Goal: Check status: Check status

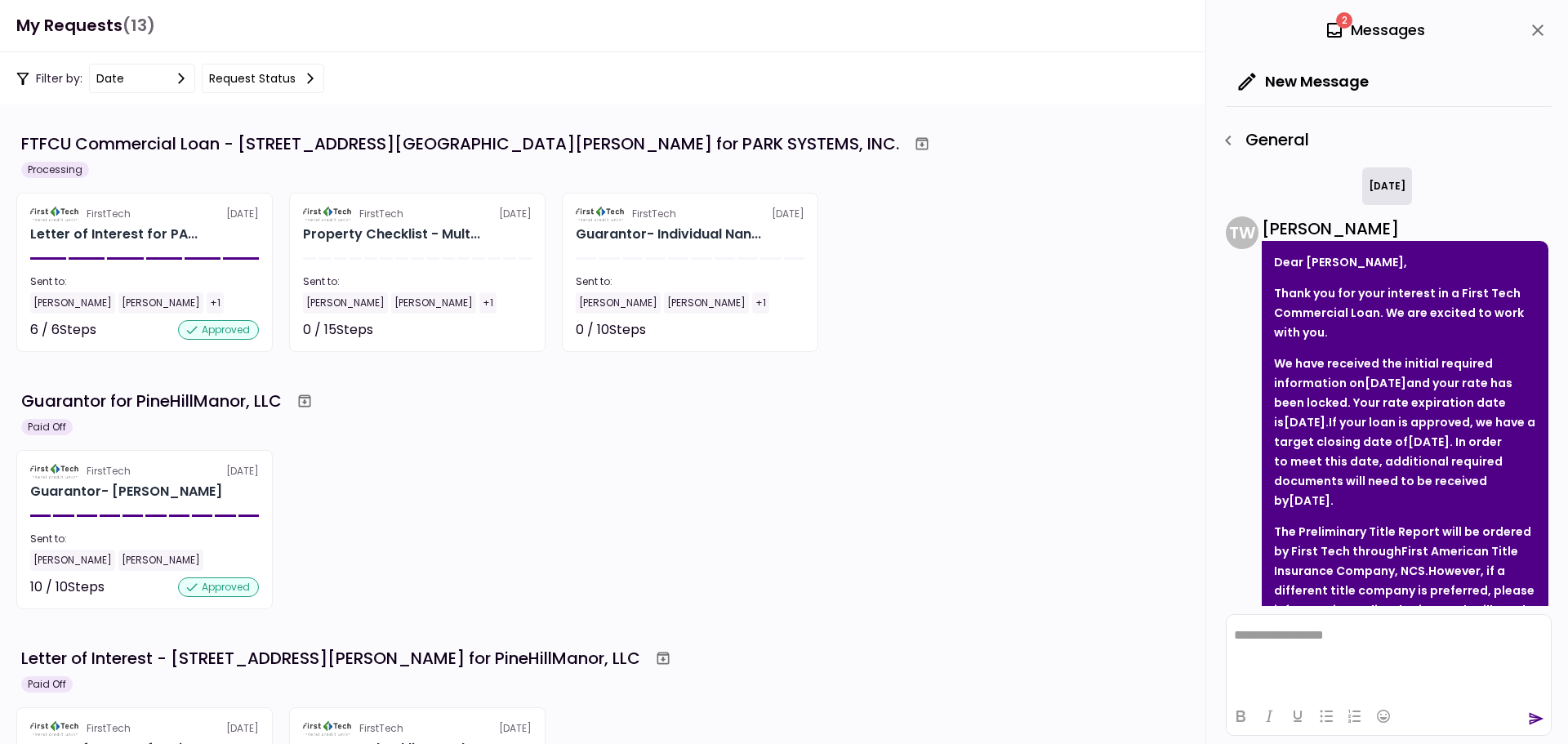
scroll to position [326, 0]
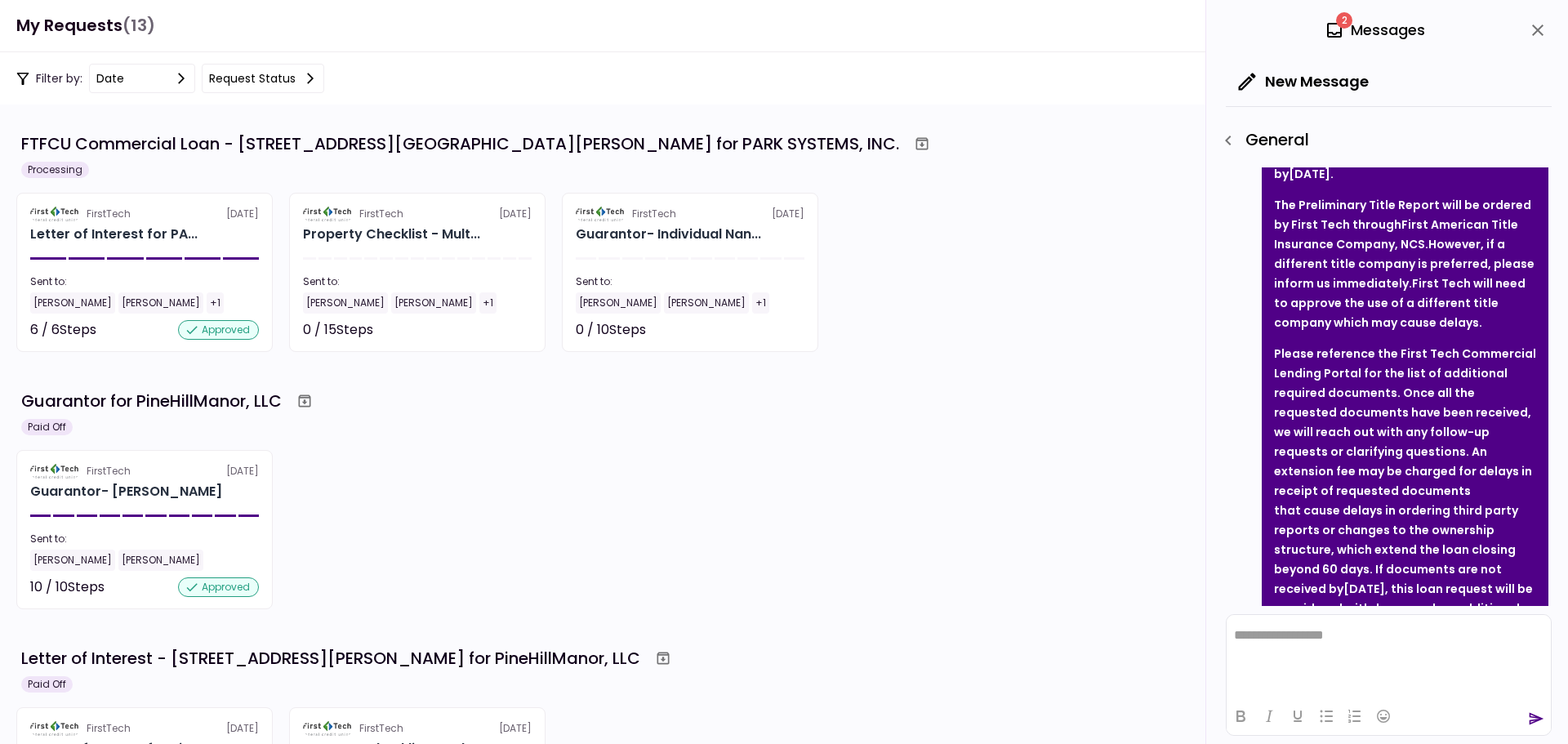
click at [310, 35] on header "My Requests (13) 2 Messages New Message General [DATE] T W [PERSON_NAME] Dear […" at bounding box center [784, 26] width 1568 height 52
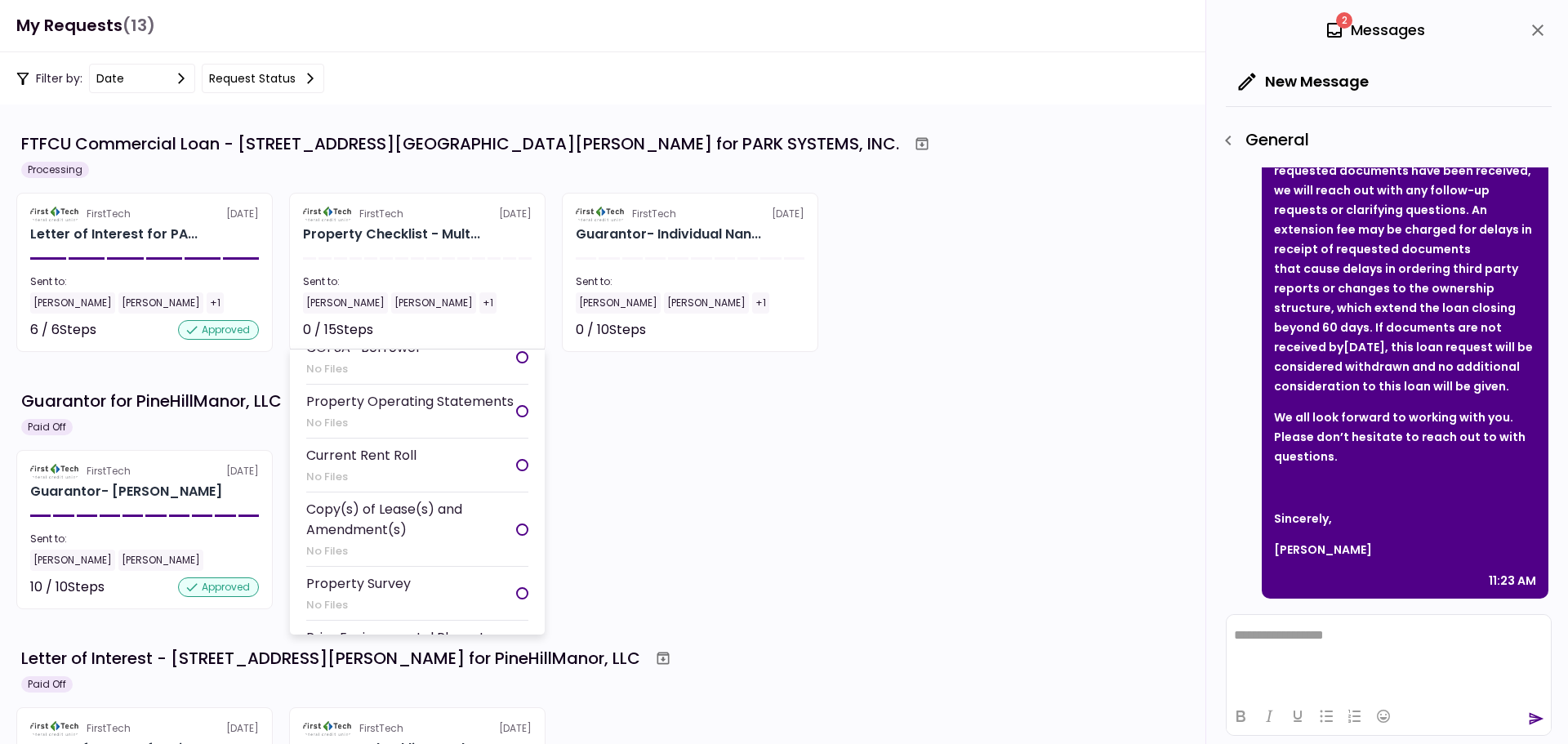
scroll to position [408, 0]
click at [494, 288] on div "Sent to:" at bounding box center [416, 281] width 228 height 14
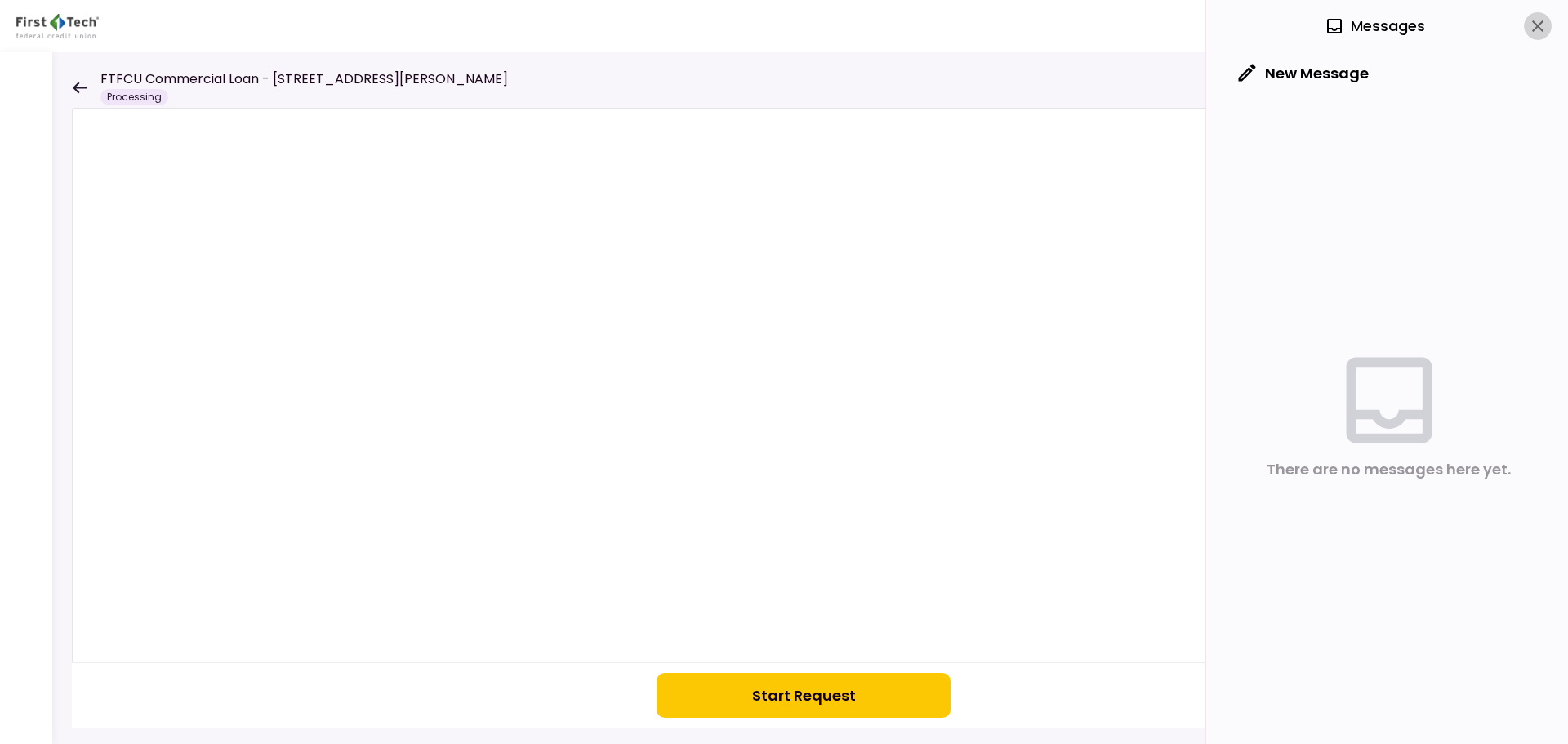
click at [1543, 34] on icon "close" at bounding box center [1537, 25] width 19 height 19
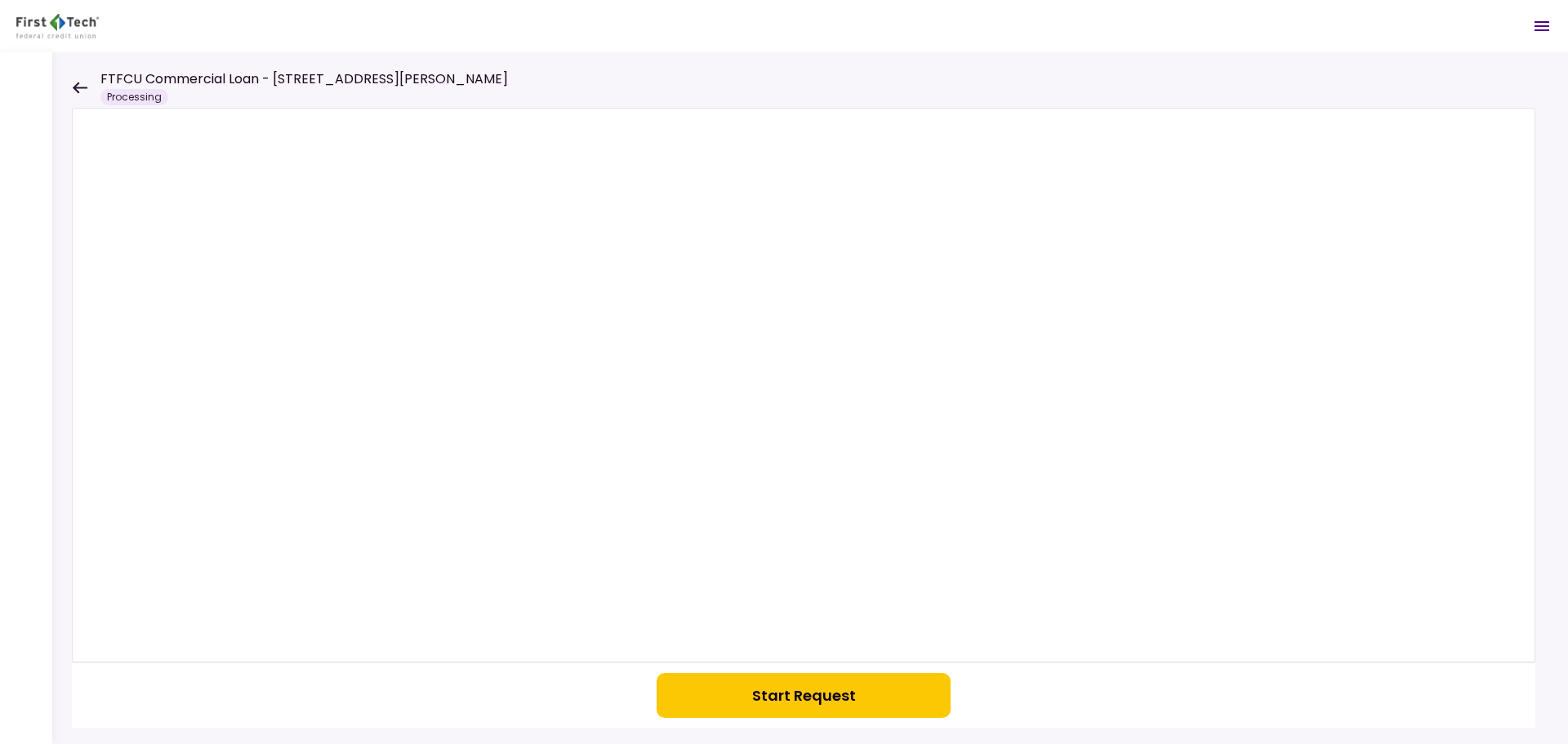
click at [76, 89] on icon at bounding box center [79, 88] width 14 height 12
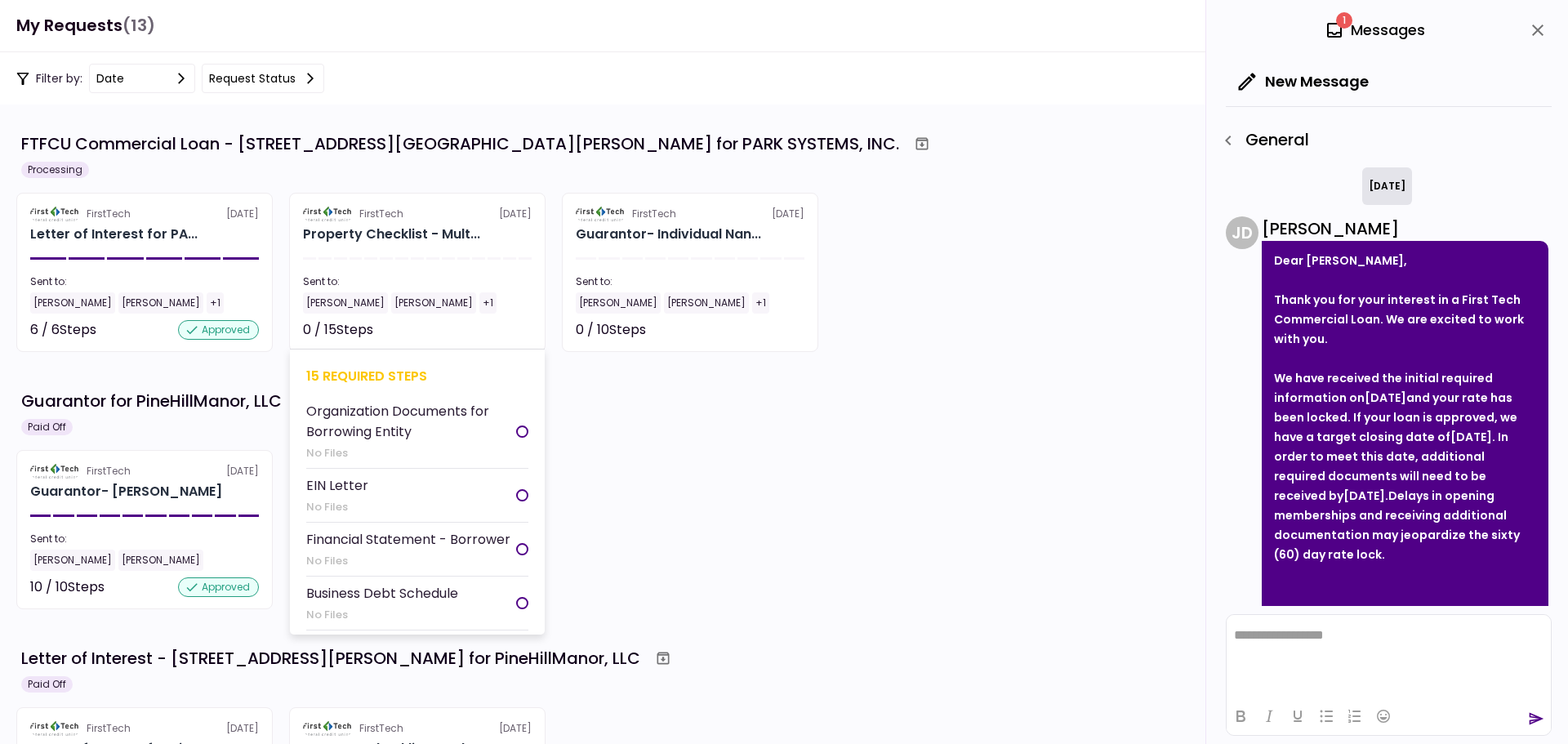
scroll to position [621, 0]
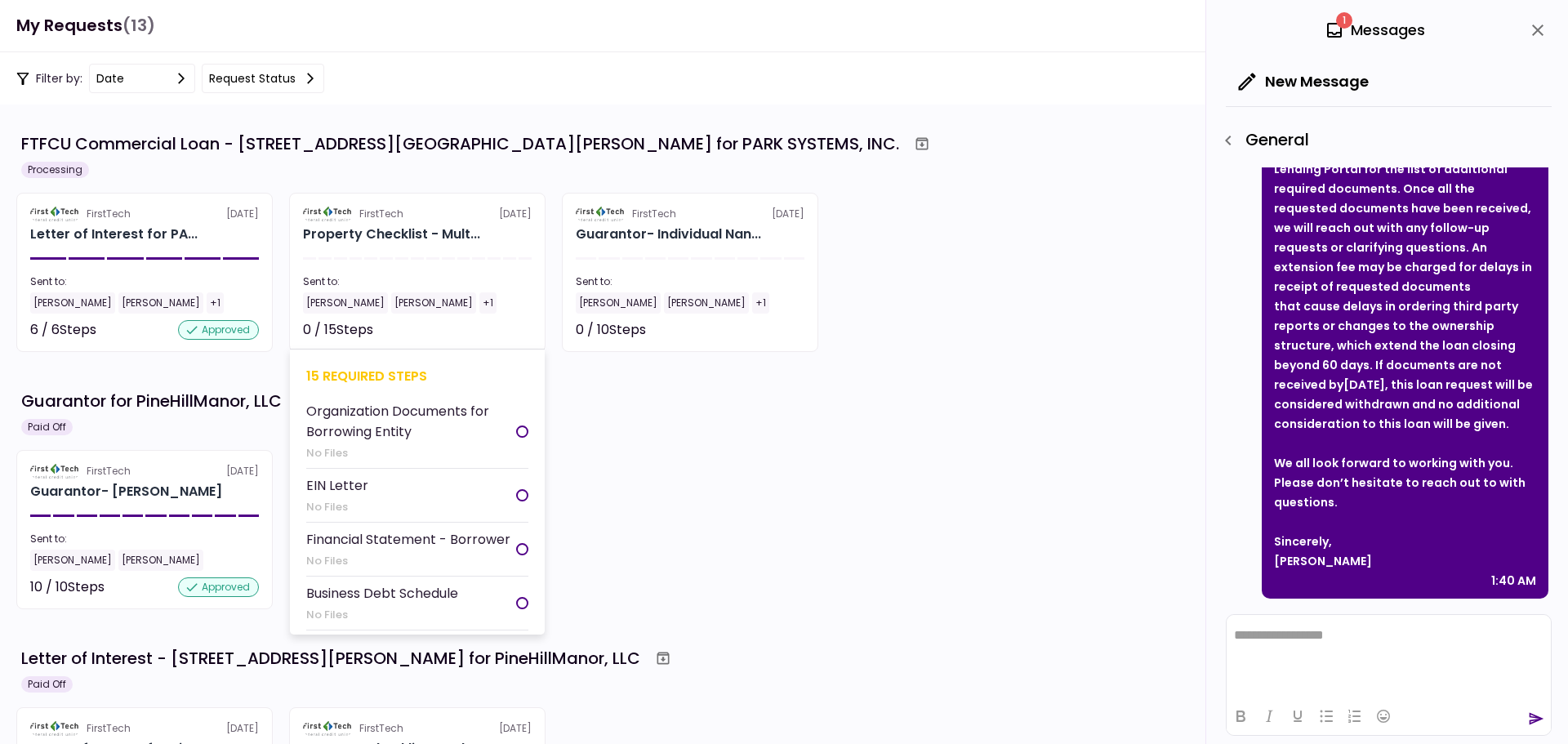
click at [452, 359] on div "15 required steps Organization Documents for Borrowing Entity No Files EIN Lett…" at bounding box center [417, 492] width 255 height 286
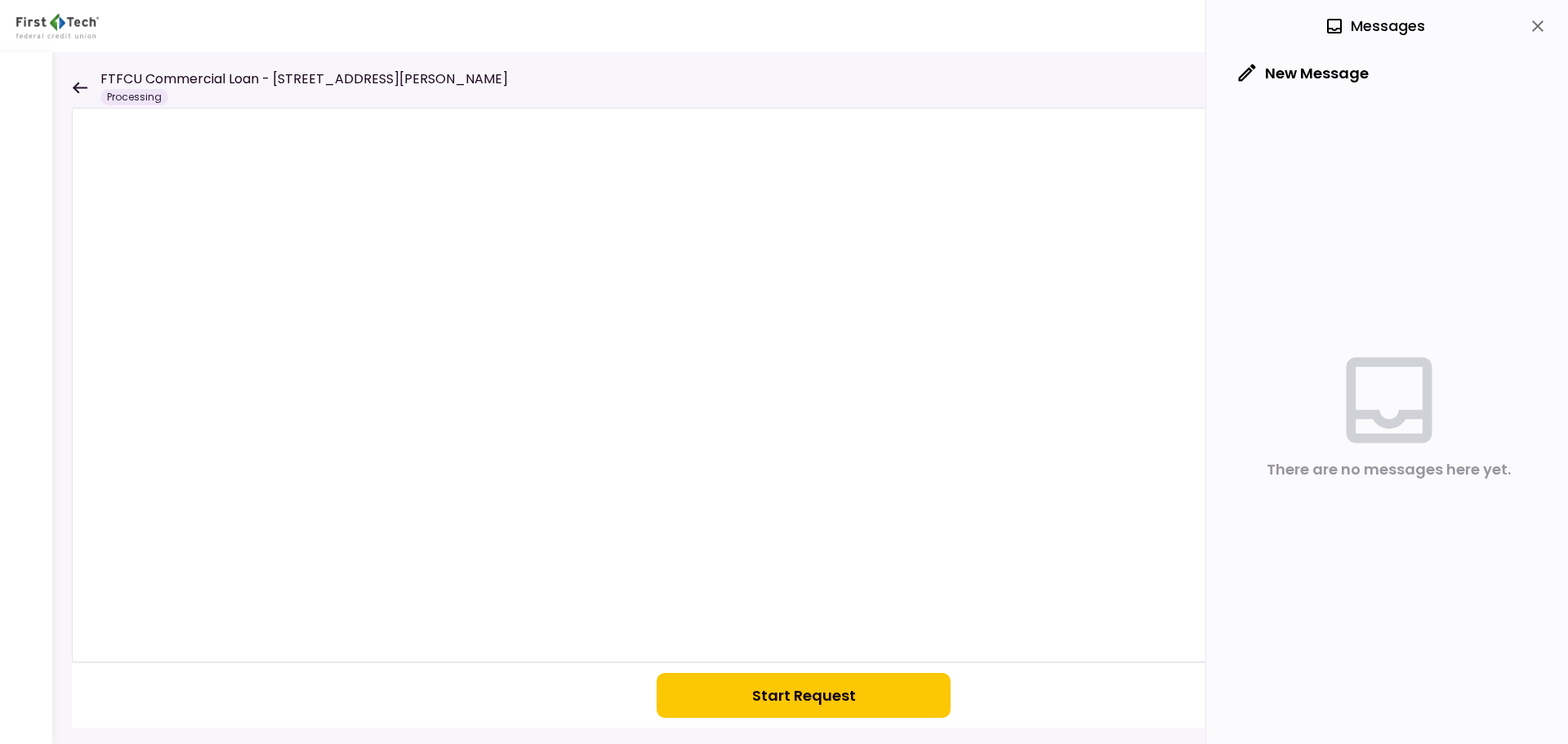
click at [83, 84] on icon at bounding box center [79, 88] width 15 height 13
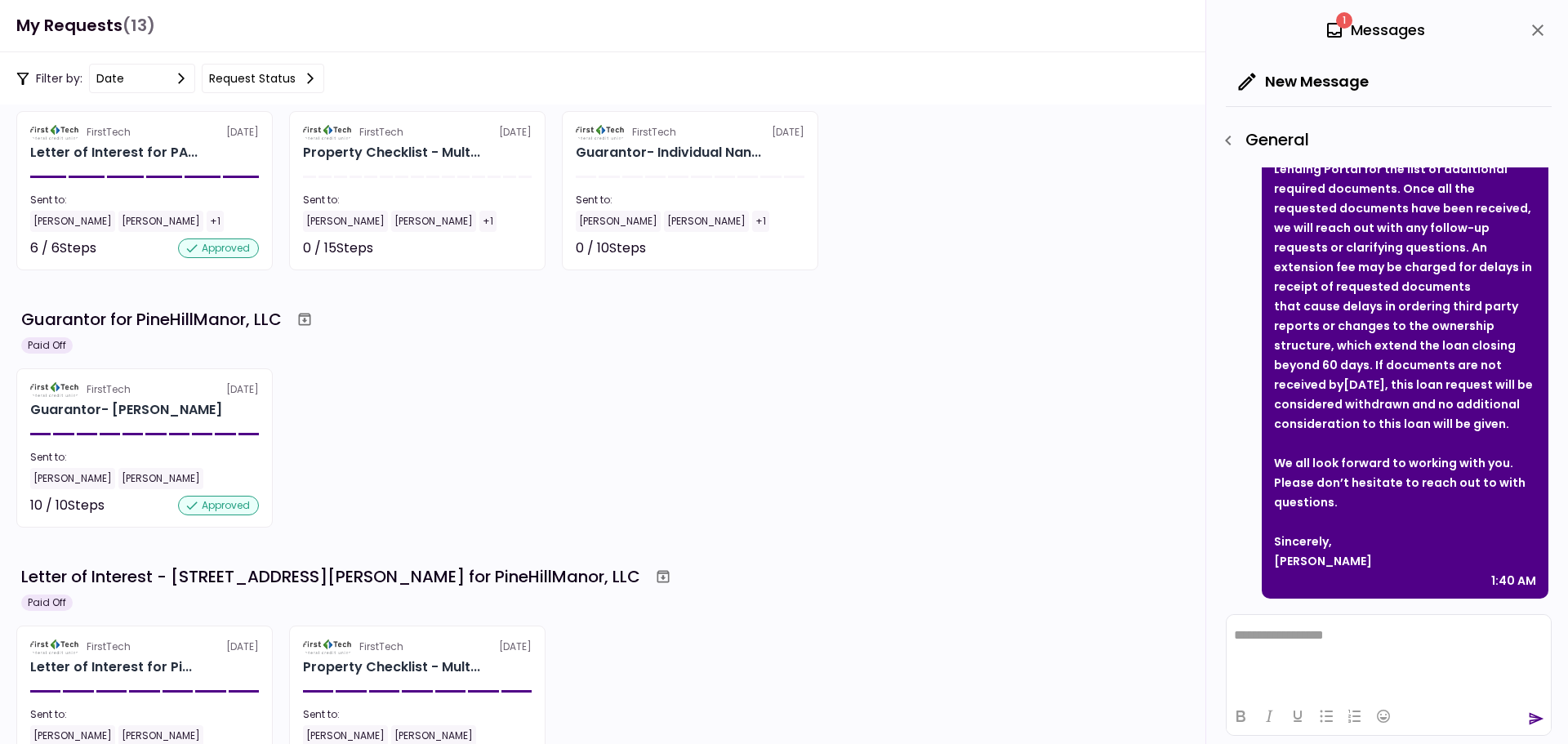
scroll to position [318, 0]
click at [1015, 272] on section "FTFCU Commercial Loan - [STREET_ADDRESS][GEOGRAPHIC_DATA][PERSON_NAME] for PARK…" at bounding box center [784, 424] width 1568 height 639
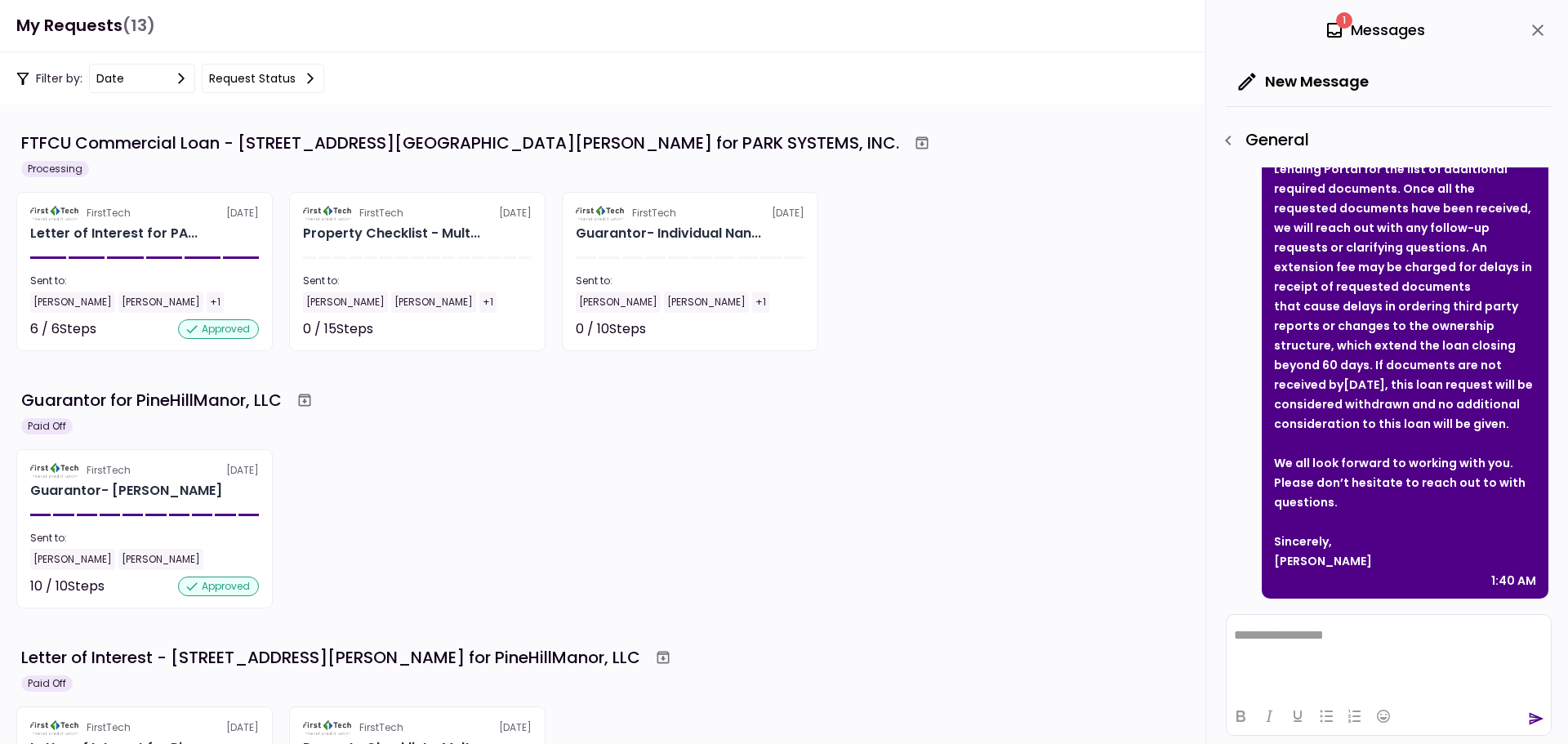
scroll to position [0, 0]
